Goal: Transaction & Acquisition: Book appointment/travel/reservation

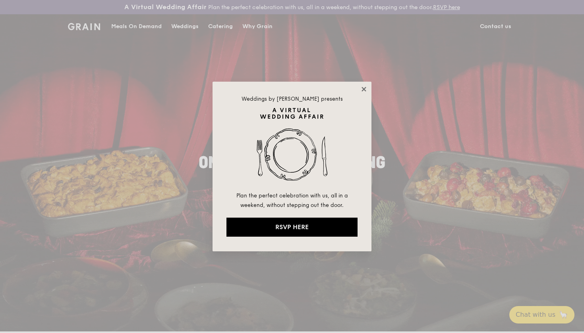
click at [365, 89] on icon at bounding box center [363, 89] width 7 height 7
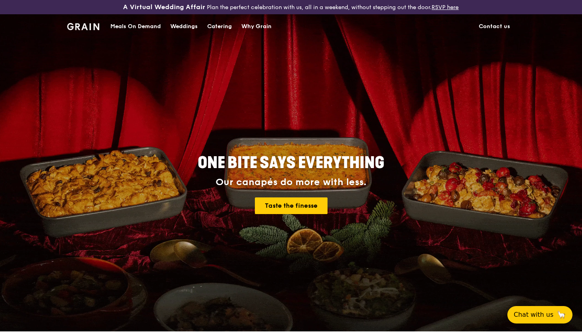
click at [223, 27] on div "Catering" at bounding box center [219, 27] width 25 height 24
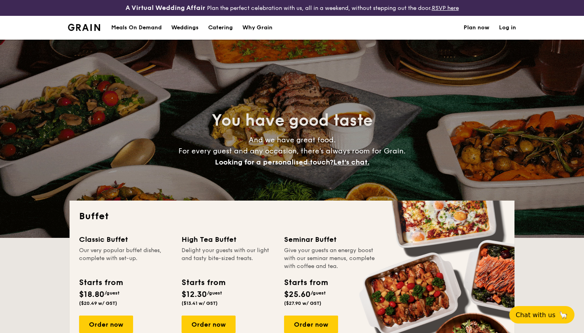
select select
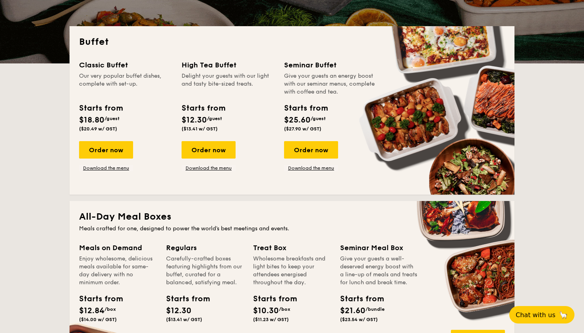
scroll to position [171, 0]
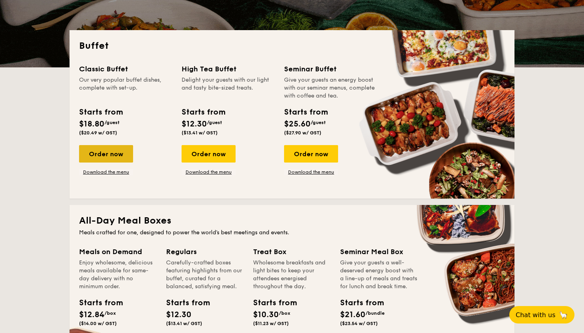
click at [114, 158] on div "Order now" at bounding box center [106, 153] width 54 height 17
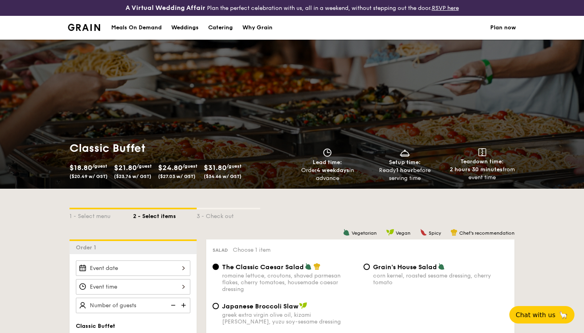
click at [229, 25] on div "Catering" at bounding box center [220, 28] width 25 height 24
select select
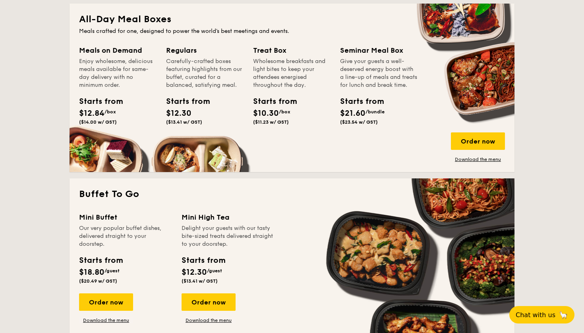
scroll to position [461, 0]
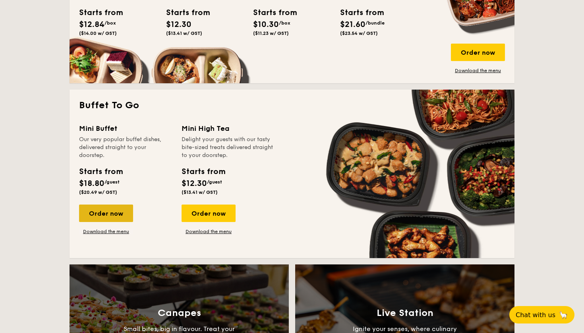
click at [111, 217] on div "Order now" at bounding box center [106, 213] width 54 height 17
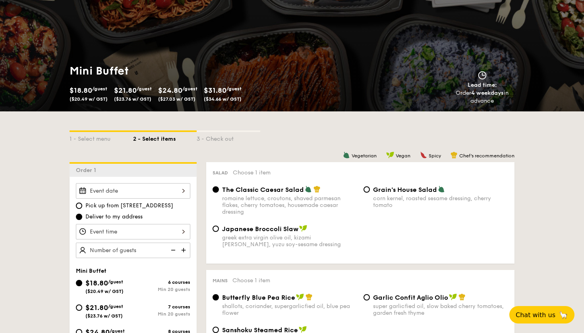
scroll to position [135, 0]
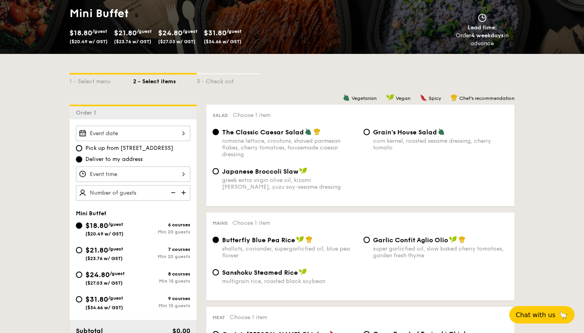
click at [142, 137] on div at bounding box center [133, 133] width 114 height 15
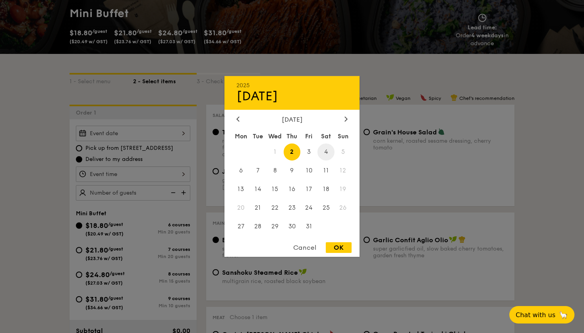
click at [328, 152] on span "4" at bounding box center [325, 152] width 17 height 17
click at [336, 250] on div "OK" at bounding box center [339, 248] width 26 height 11
type input "[DATE]"
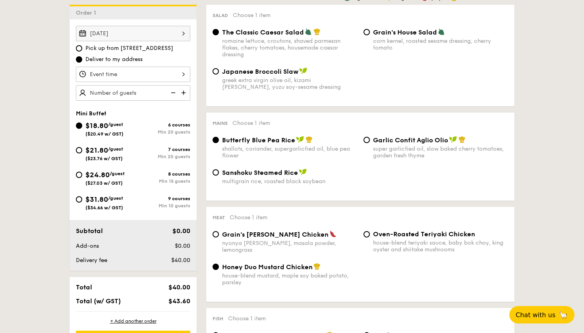
scroll to position [241, 0]
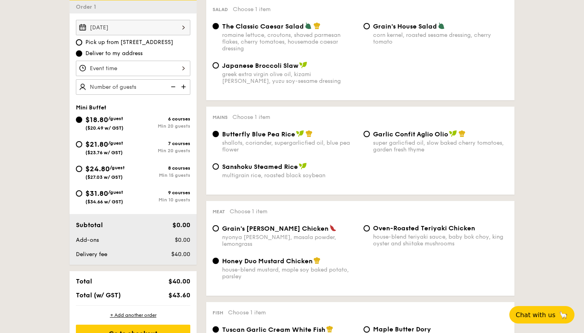
click at [234, 170] on span "Sanshoku Steamed Rice" at bounding box center [260, 167] width 76 height 8
click at [219, 170] on input "Sanshoku Steamed Rice multigrain rice, roasted black soybean" at bounding box center [215, 167] width 6 height 6
radio input "true"
click at [248, 135] on span "Butterfly Blue Pea Rice" at bounding box center [258, 135] width 73 height 8
click at [219, 135] on input "Butterfly Blue Pea Rice shallots, coriander, supergarlicfied oil, blue pea flow…" at bounding box center [215, 134] width 6 height 6
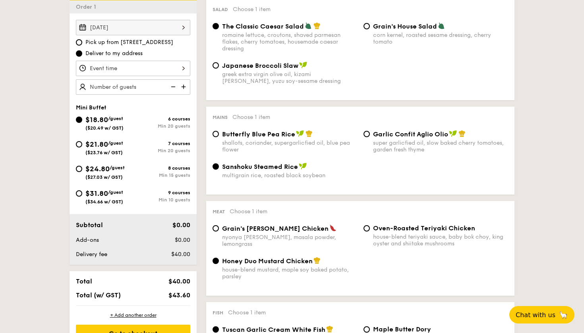
radio input "true"
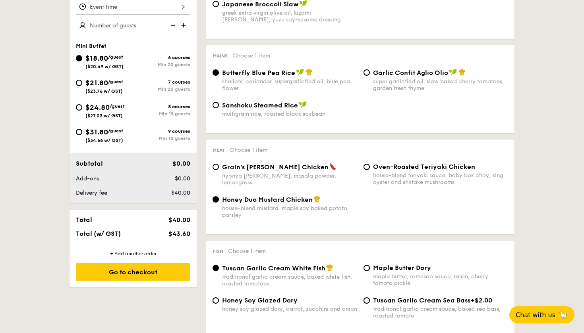
scroll to position [320, 0]
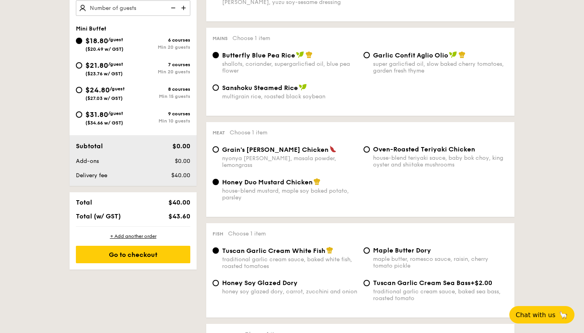
click at [262, 152] on span "Grain's [PERSON_NAME] Chicken" at bounding box center [275, 150] width 106 height 8
click at [219, 152] on input "Grain's [PERSON_NAME] Chicken nyonya [PERSON_NAME], masala powder, lemongrass" at bounding box center [215, 149] width 6 height 6
radio input "true"
click at [281, 193] on div "house-blend mustard, maple soy baked potato, parsley" at bounding box center [289, 194] width 135 height 13
click at [219, 185] on input "Honey Duo Mustard Chicken house-blend mustard, maple soy baked potato, parsley" at bounding box center [215, 182] width 6 height 6
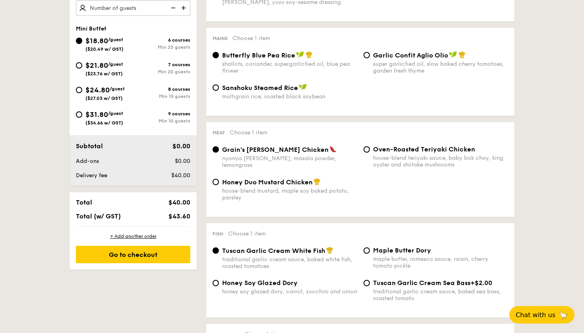
radio input "true"
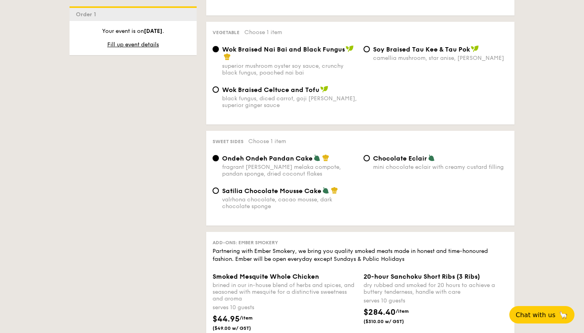
scroll to position [624, 0]
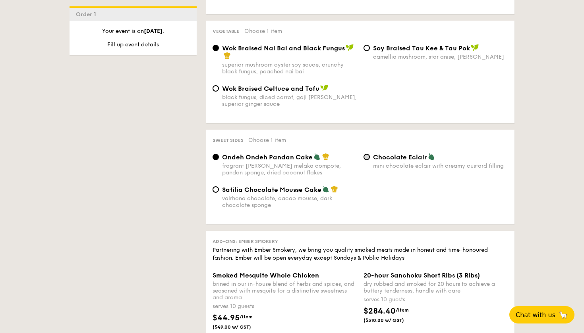
click at [366, 158] on input "Chocolate Eclair mini chocolate eclair with creamy custard filling" at bounding box center [366, 157] width 6 height 6
radio input "true"
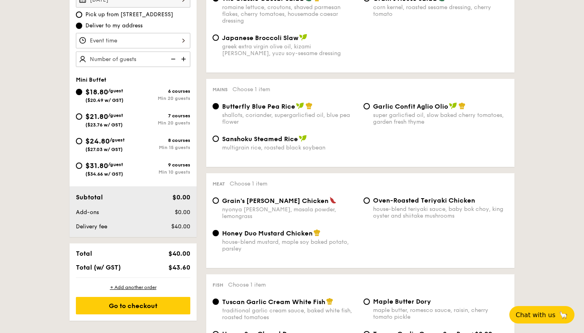
scroll to position [272, 0]
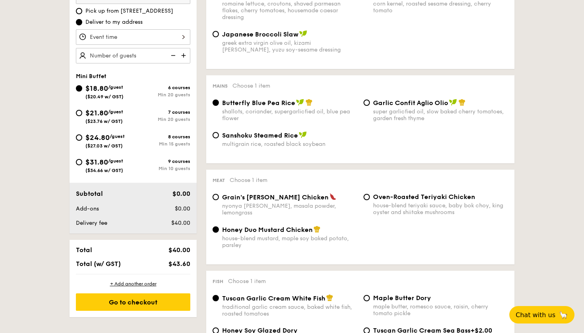
click at [148, 40] on div at bounding box center [133, 36] width 114 height 15
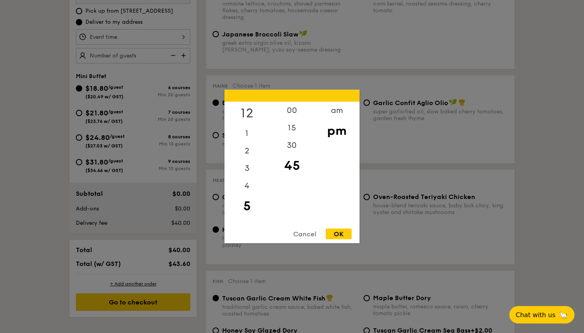
click at [255, 110] on div "12" at bounding box center [246, 113] width 45 height 23
click at [296, 110] on div "00" at bounding box center [291, 113] width 45 height 23
click at [245, 212] on div "11" at bounding box center [246, 214] width 45 height 17
click at [253, 215] on div "11" at bounding box center [246, 214] width 45 height 17
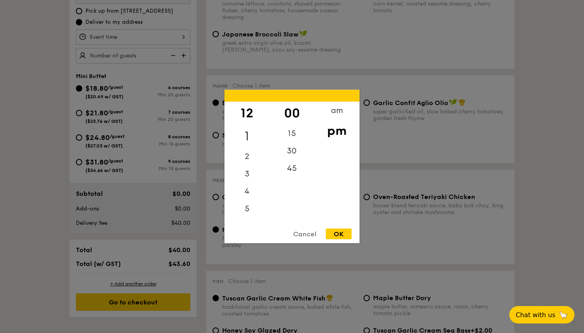
scroll to position [0, 0]
click at [339, 110] on div "am" at bounding box center [336, 113] width 45 height 23
click at [245, 215] on div "11" at bounding box center [246, 212] width 45 height 23
click at [294, 174] on div "45" at bounding box center [291, 171] width 45 height 23
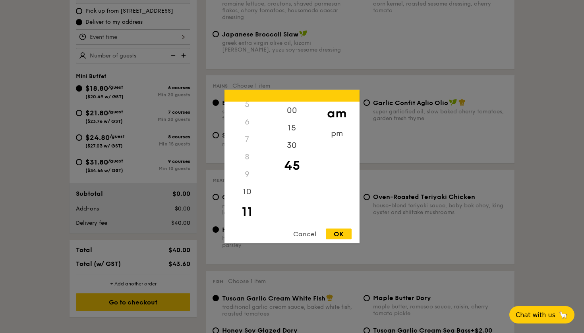
click at [335, 234] on div "OK" at bounding box center [339, 234] width 26 height 11
type input "11:45AM"
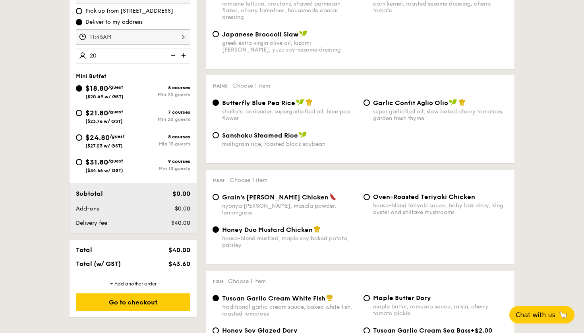
type input "20 guests"
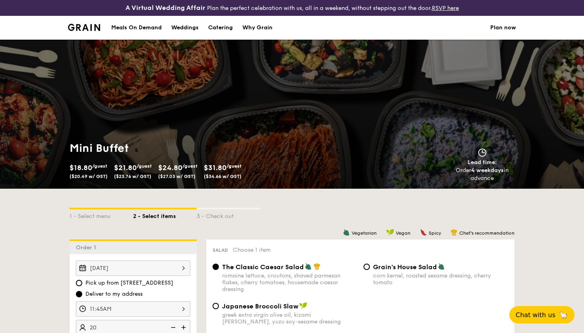
scroll to position [0, 0]
